Goal: Information Seeking & Learning: Learn about a topic

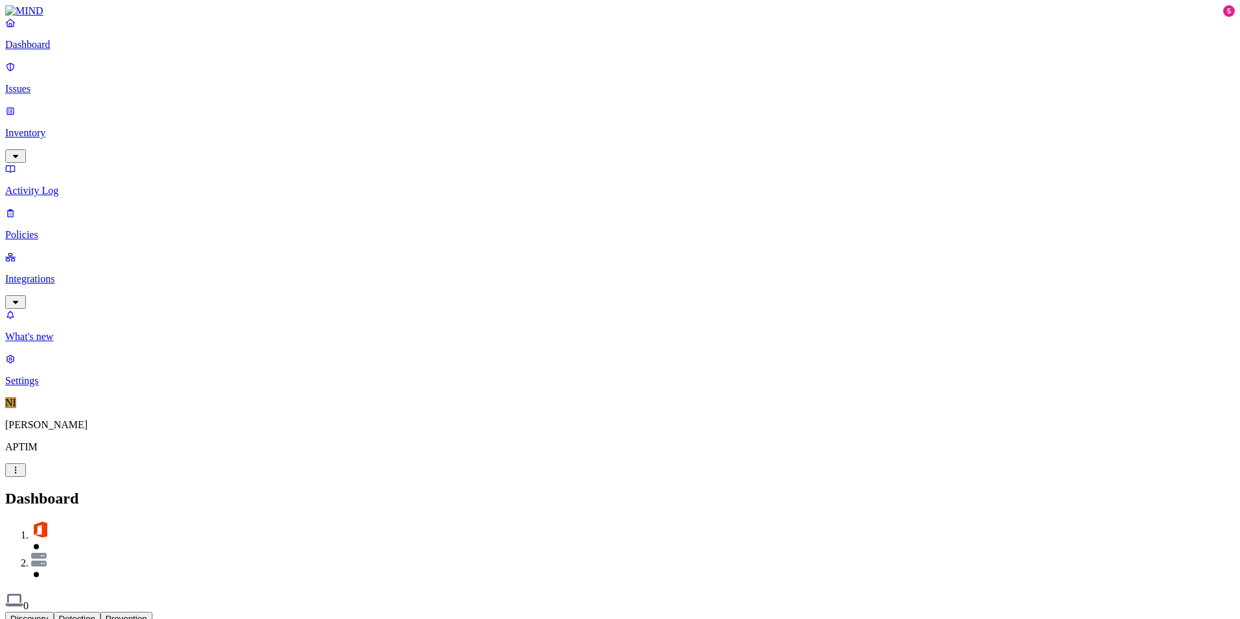
click at [100, 273] on p "Integrations" at bounding box center [619, 279] width 1229 height 12
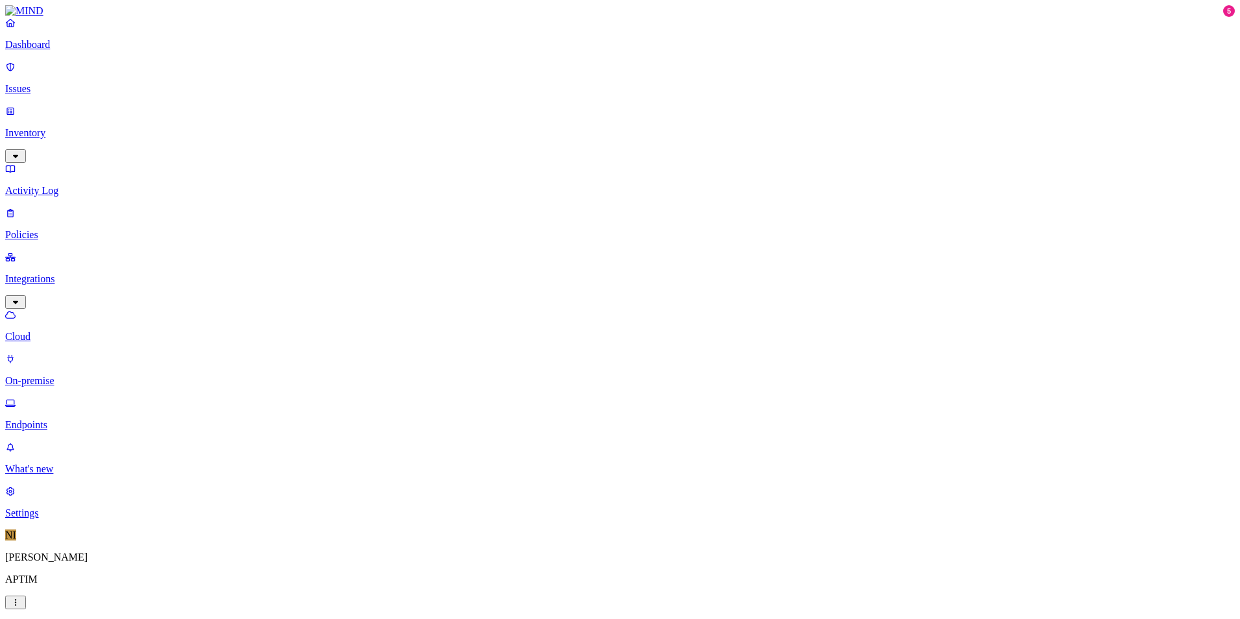
drag, startPoint x: 212, startPoint y: 89, endPoint x: 248, endPoint y: 97, distance: 37.0
drag, startPoint x: 248, startPoint y: 97, endPoint x: 310, endPoint y: 193, distance: 114.6
click at [77, 127] on p "Inventory" at bounding box center [619, 133] width 1229 height 12
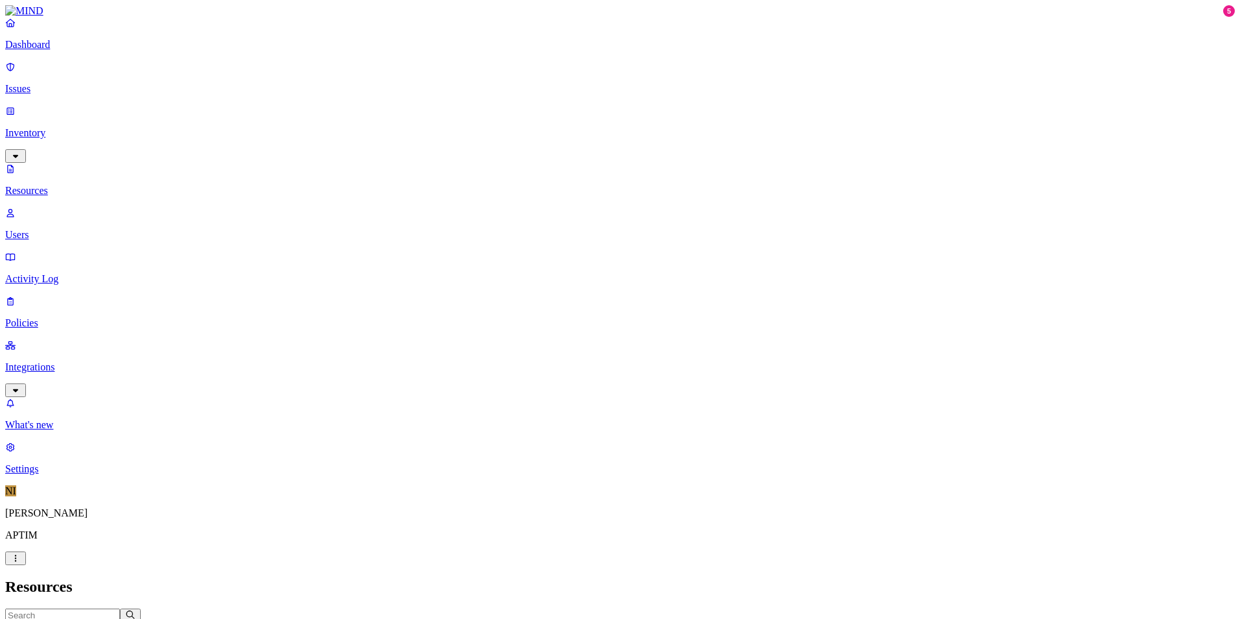
click at [64, 317] on p "Policies" at bounding box center [619, 323] width 1229 height 12
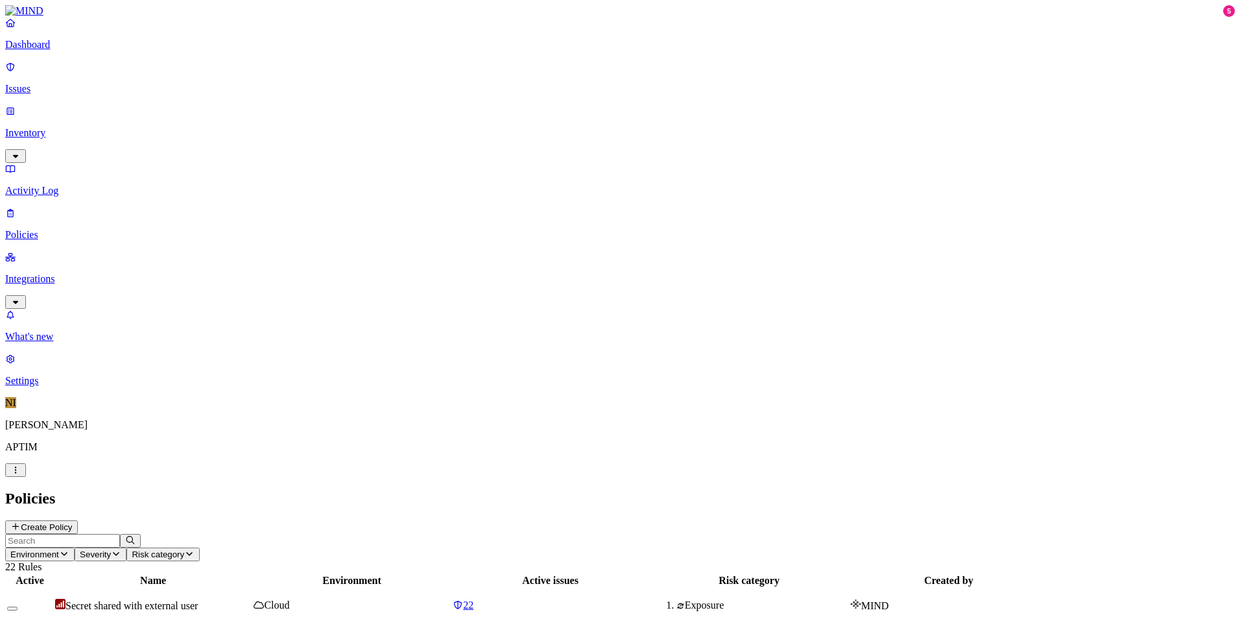
click at [70, 51] on link "Dashboard" at bounding box center [619, 34] width 1229 height 34
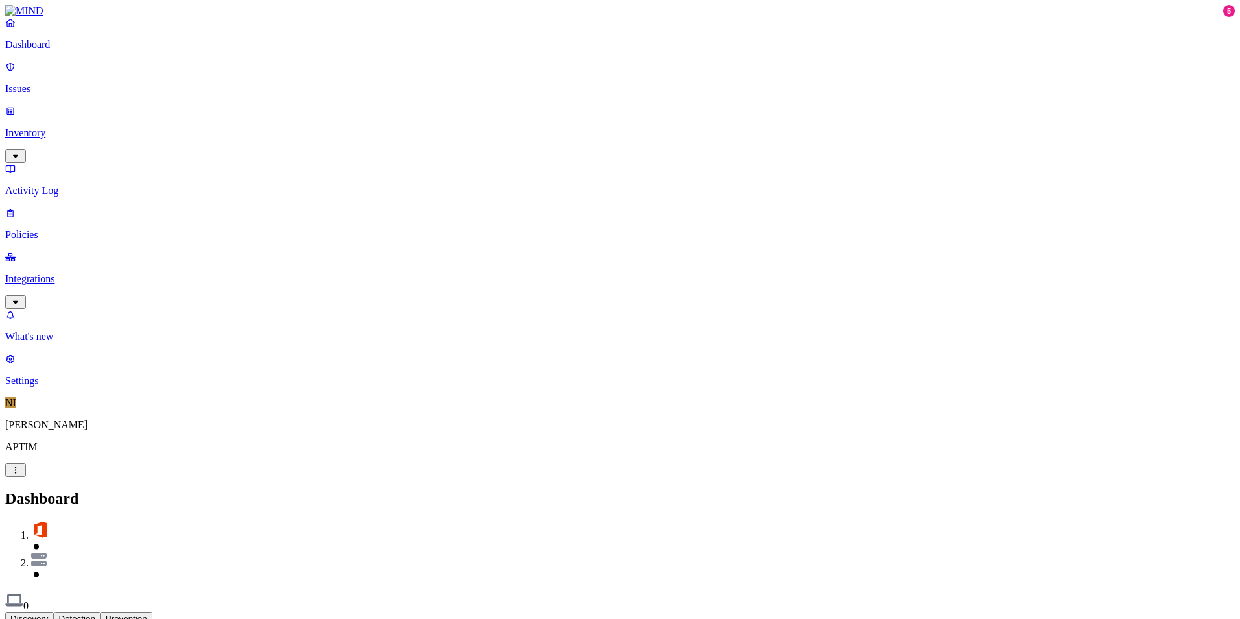
click at [458, 611] on div "Discovery Detection Prevention" at bounding box center [619, 618] width 1229 height 14
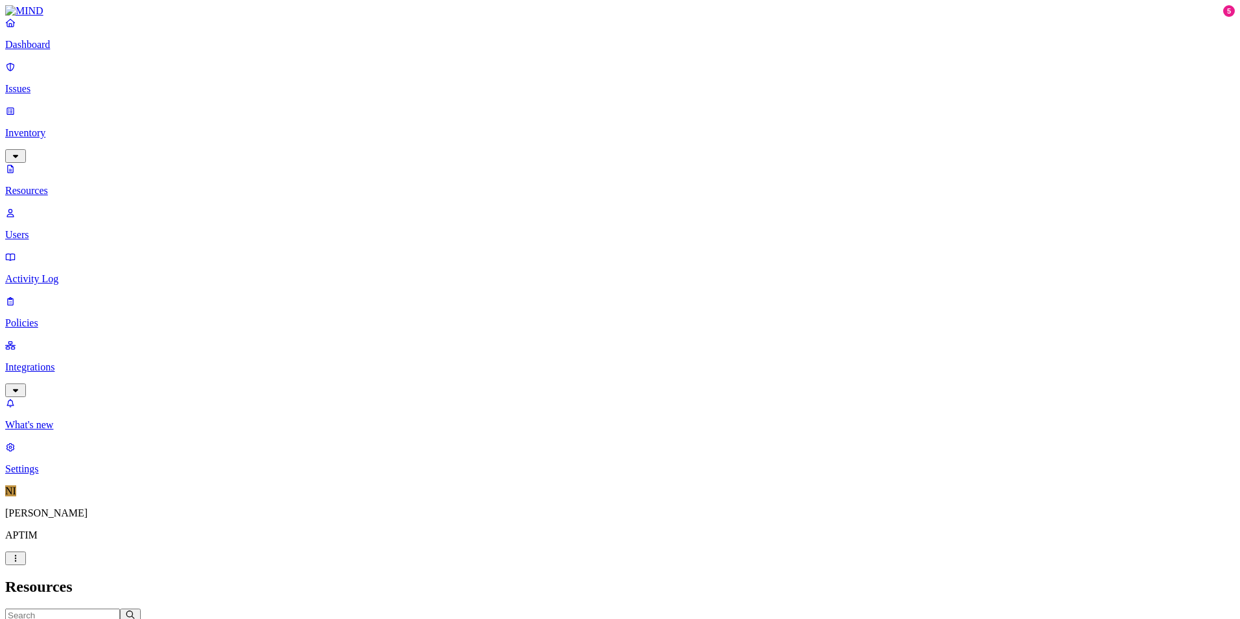
click at [65, 51] on p "Dashboard" at bounding box center [619, 45] width 1229 height 12
